Goal: Task Accomplishment & Management: Manage account settings

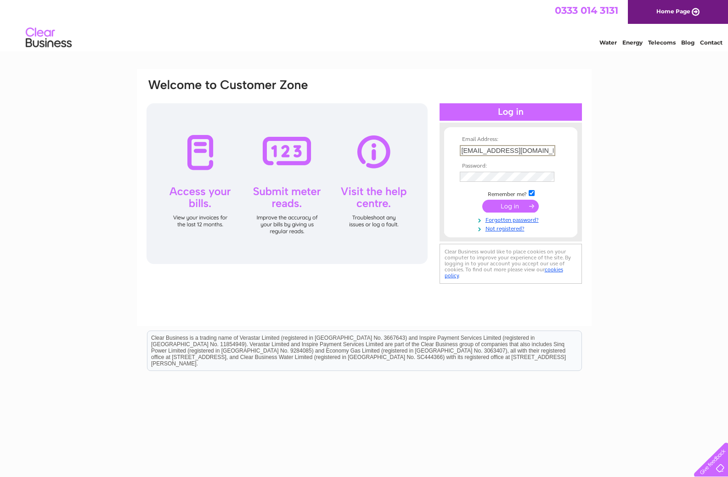
type input "fulthorpegarage@live.com"
click at [482, 200] on input "submit" at bounding box center [510, 206] width 56 height 13
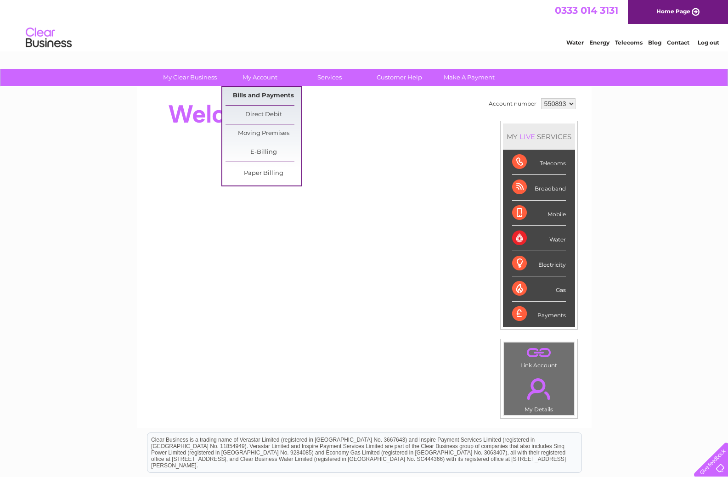
click at [262, 93] on link "Bills and Payments" at bounding box center [263, 96] width 76 height 18
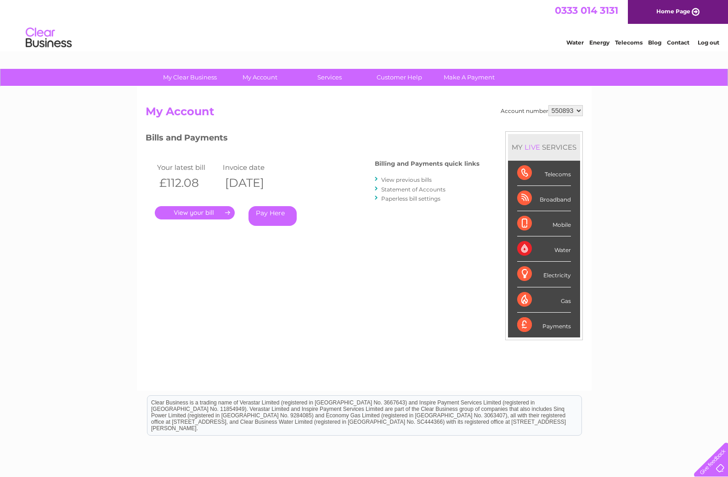
click at [196, 213] on link "." at bounding box center [195, 212] width 80 height 13
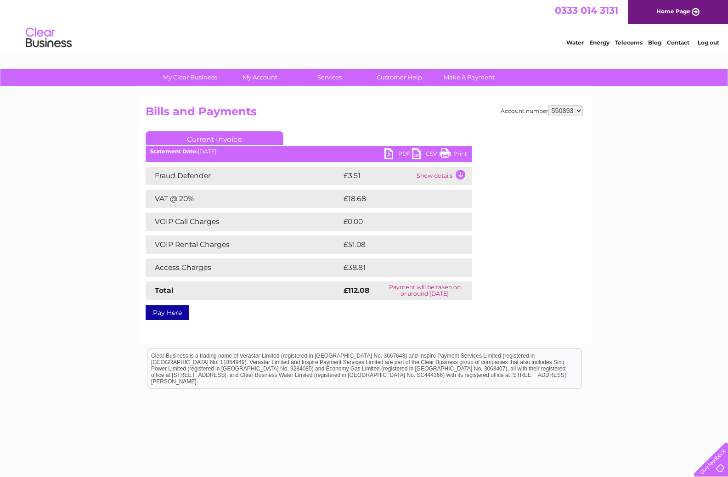
click at [396, 157] on link "PDF" at bounding box center [398, 154] width 28 height 13
drag, startPoint x: 459, startPoint y: 158, endPoint x: 592, endPoint y: 289, distance: 186.7
click at [460, 158] on link "Print" at bounding box center [453, 154] width 28 height 13
click at [403, 152] on link "PDF" at bounding box center [398, 154] width 28 height 13
